Goal: Find specific page/section

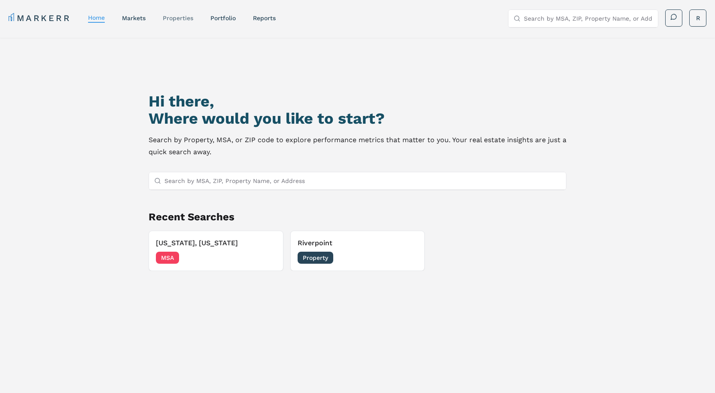
click at [177, 17] on link "properties" at bounding box center [178, 18] width 31 height 7
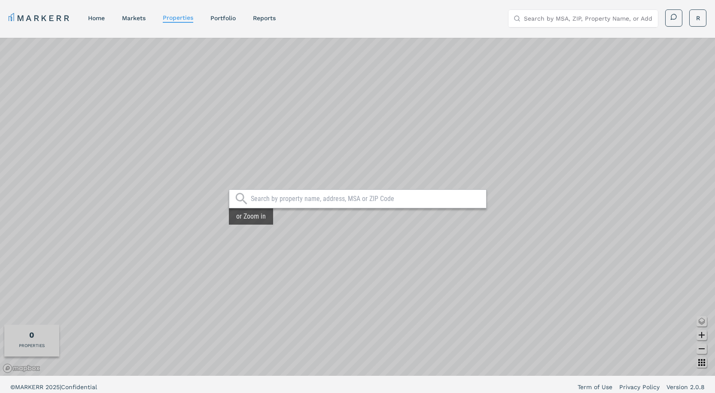
click at [251, 202] on input "text" at bounding box center [366, 199] width 231 height 9
click at [131, 25] on div "MARKERR home markets properties Portfolio reports Search by MSA, ZIP, Property …" at bounding box center [358, 18] width 698 height 18
click at [138, 20] on link "markets" at bounding box center [134, 18] width 24 height 7
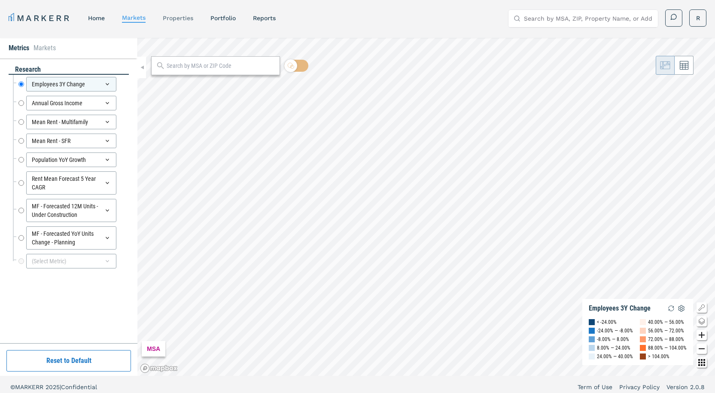
click at [185, 20] on link "properties" at bounding box center [178, 18] width 31 height 7
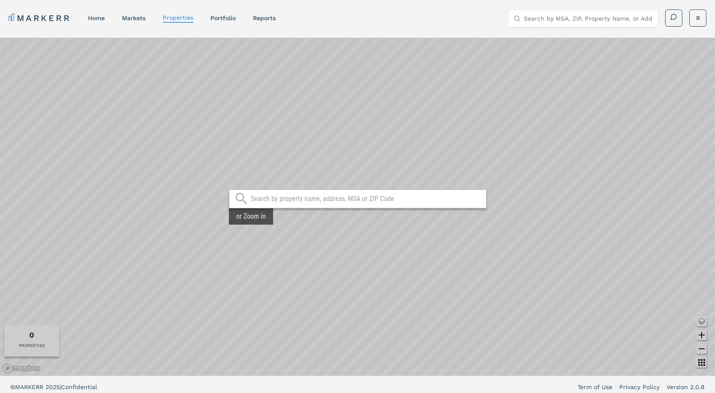
click at [267, 198] on input "text" at bounding box center [366, 199] width 231 height 9
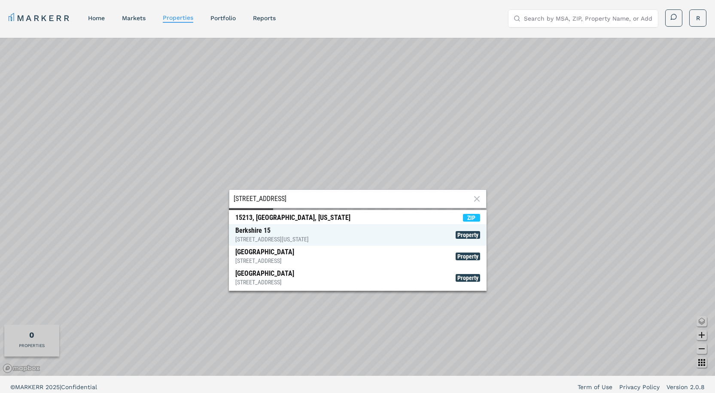
type input "berkshire 15"
click at [439, 232] on span "Berkshire 15 2011 15th St NW, Washington Property" at bounding box center [358, 234] width 258 height 21
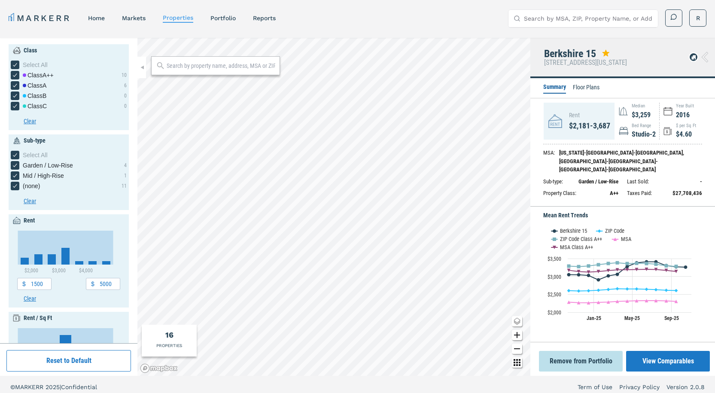
click at [588, 84] on li "Floor Plans" at bounding box center [586, 88] width 27 height 10
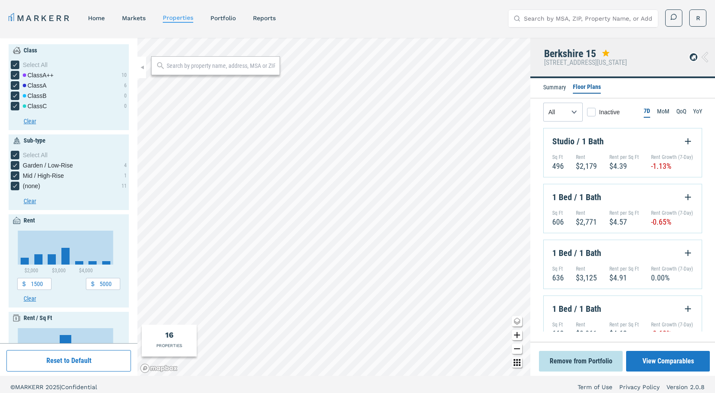
click at [574, 140] on div "Studio / 1 Bath" at bounding box center [622, 141] width 141 height 13
click at [683, 140] on icon "Expand Floorplan Button" at bounding box center [688, 141] width 10 height 10
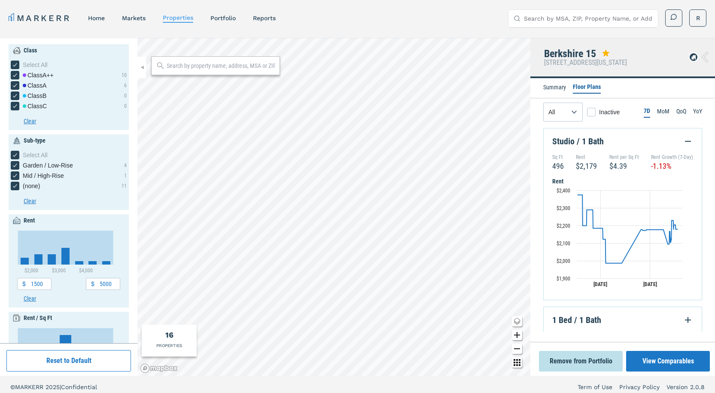
click at [683, 140] on icon "Collapse Floorplan Button" at bounding box center [688, 141] width 10 height 10
